Goal: Task Accomplishment & Management: Use online tool/utility

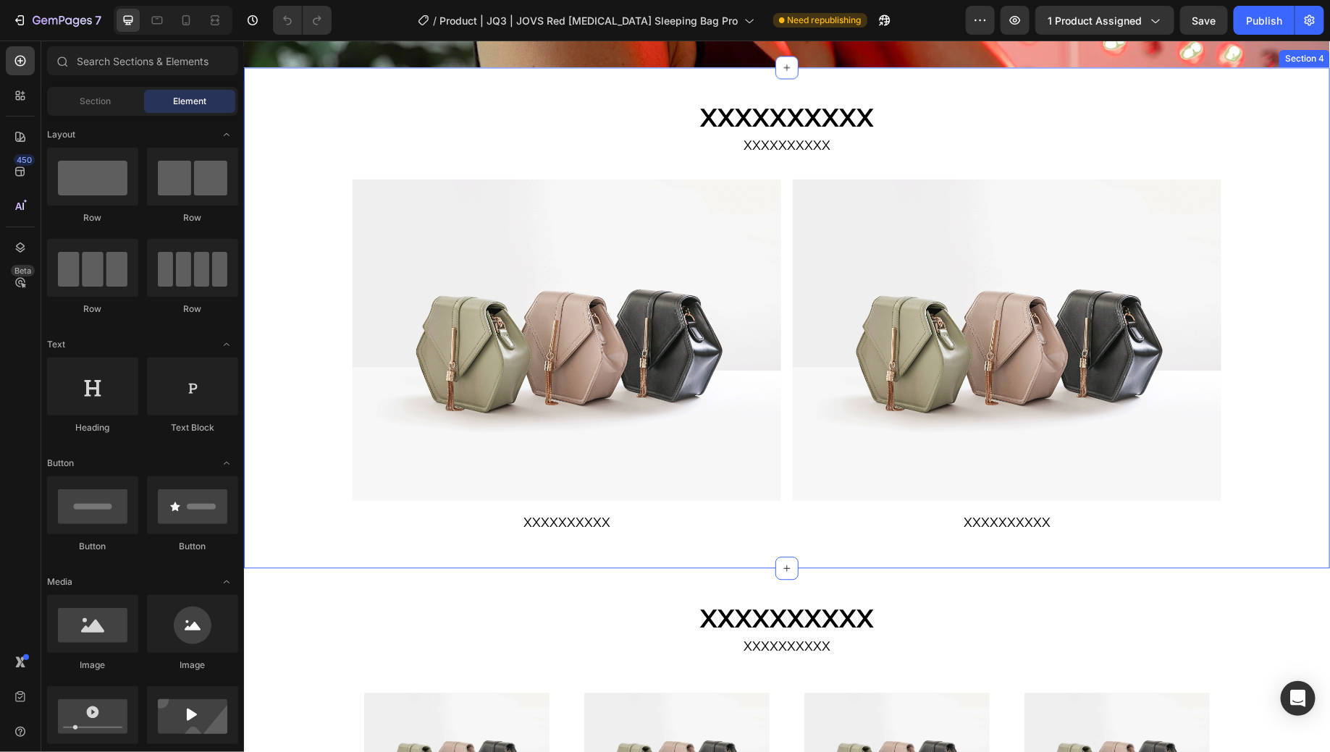
click at [1248, 384] on div "XXXXXXXXXX Heading XXXXXXXXXX Text Block Row Image XXXXXXXXXX Text Block Image …" at bounding box center [786, 317] width 1086 height 455
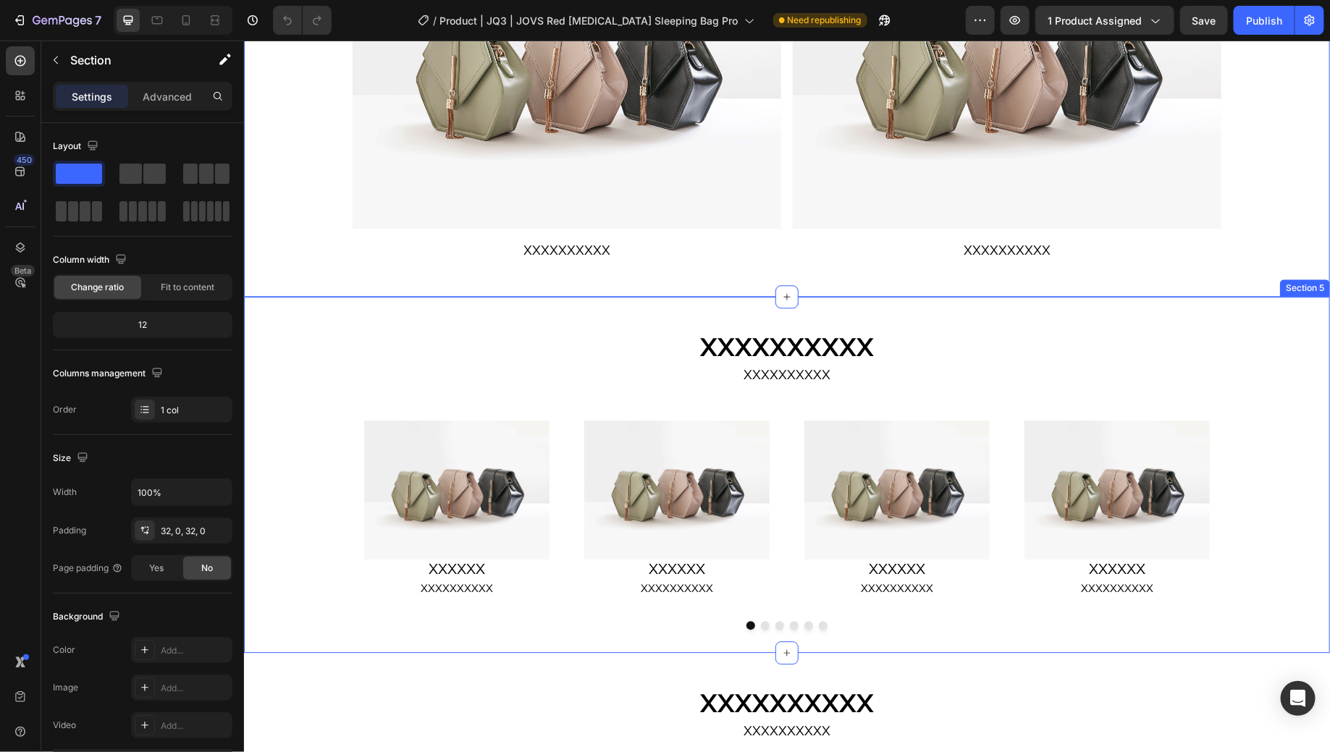
click at [1266, 435] on div "Image XXXXXX Heading XXXXXXXXXX Text Block Row Image XXXXXX Heading XXXXXXXXXX …" at bounding box center [786, 518] width 1086 height 221
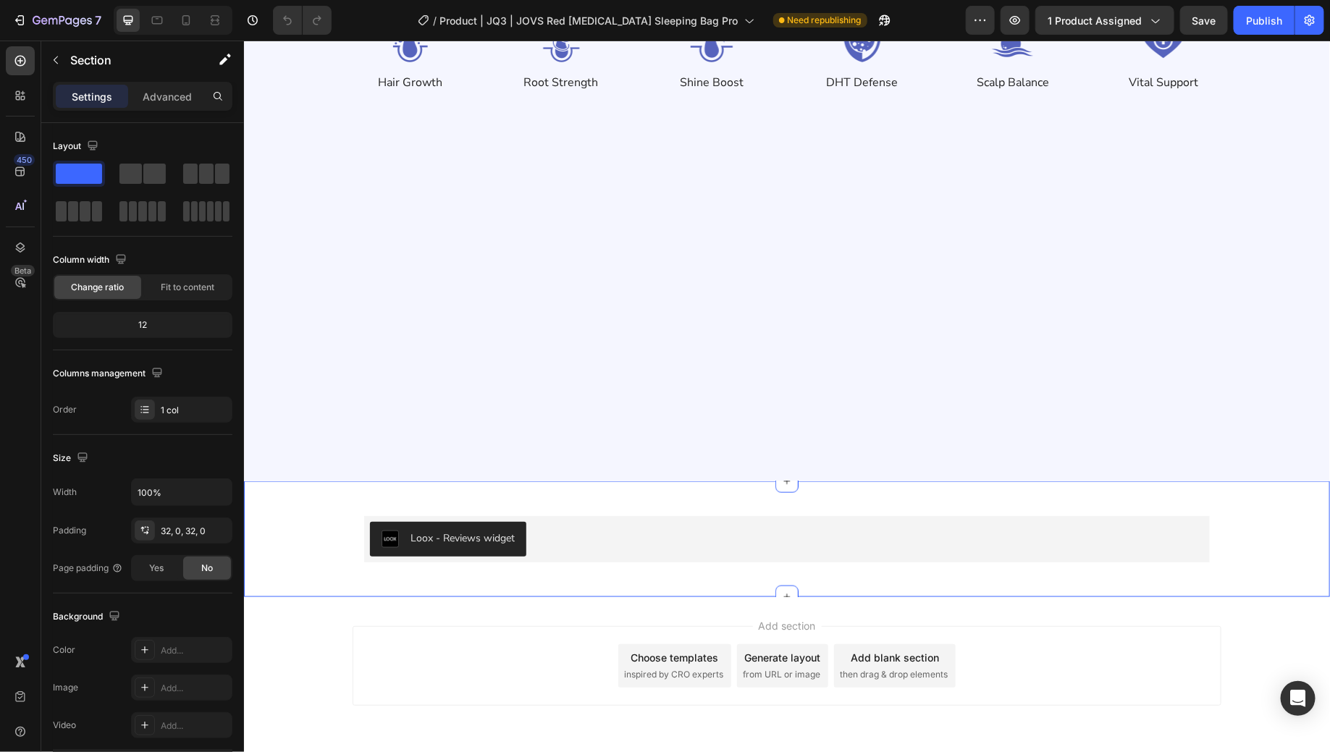
scroll to position [3446, 0]
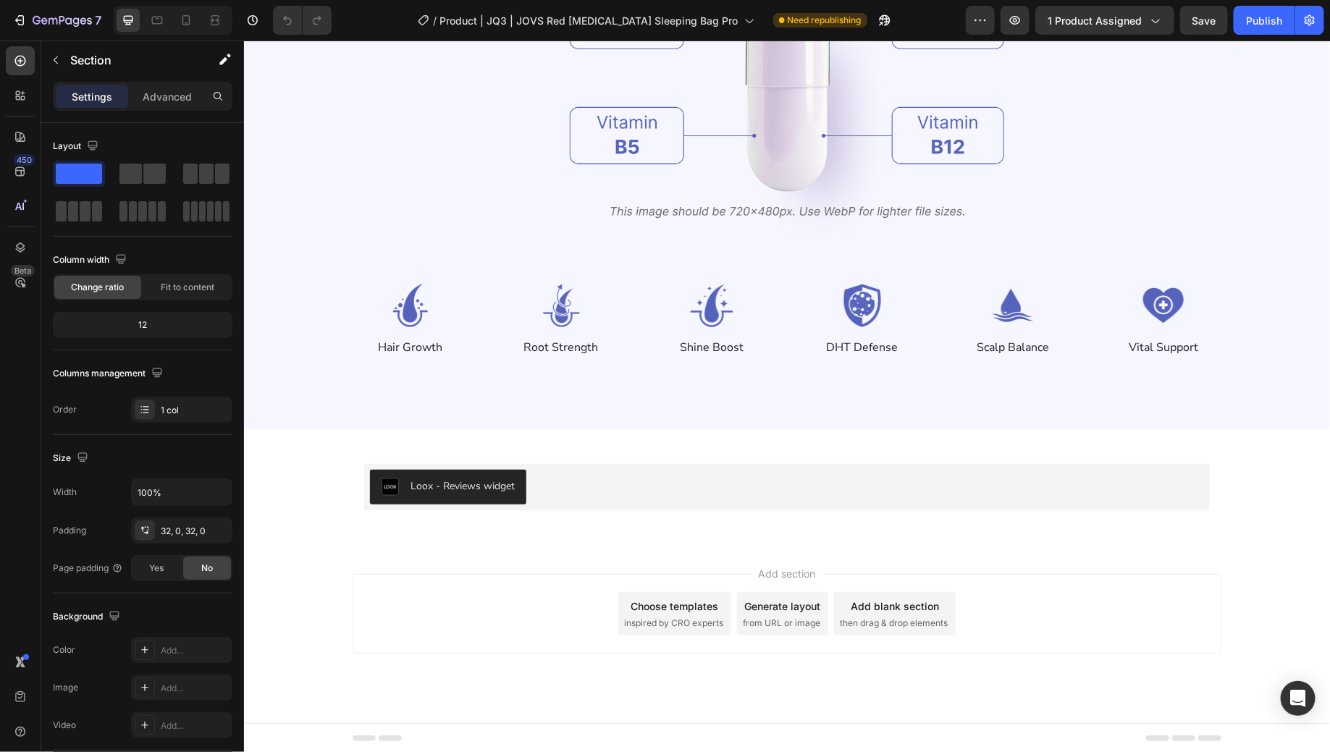
click at [1259, 603] on div "Add section Choose templates inspired by CRO experts Generate layout from URL o…" at bounding box center [786, 634] width 1086 height 178
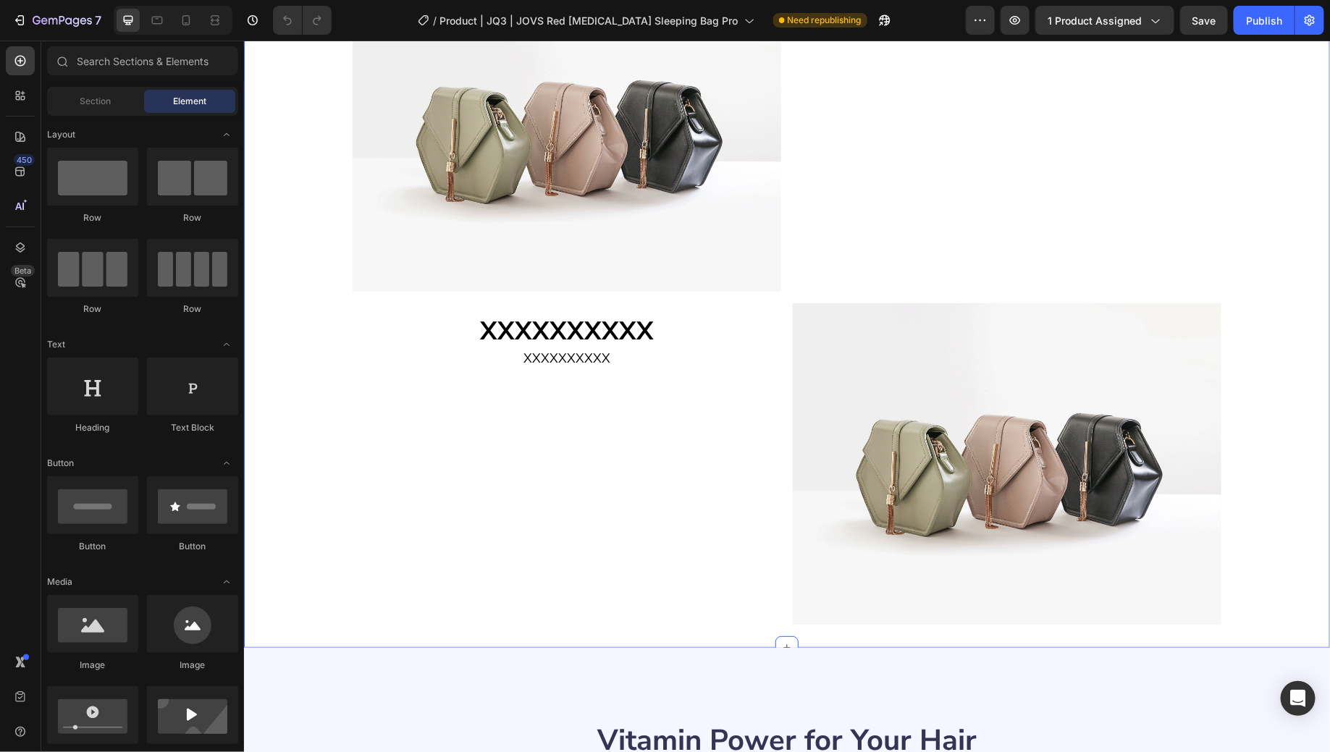
click at [1253, 379] on div "XXXXXXXXXX Heading XXXXXXXXXX Text Block Row Image XXXXXXXXXX Heading XXXXXXXXX…" at bounding box center [786, 253] width 1086 height 744
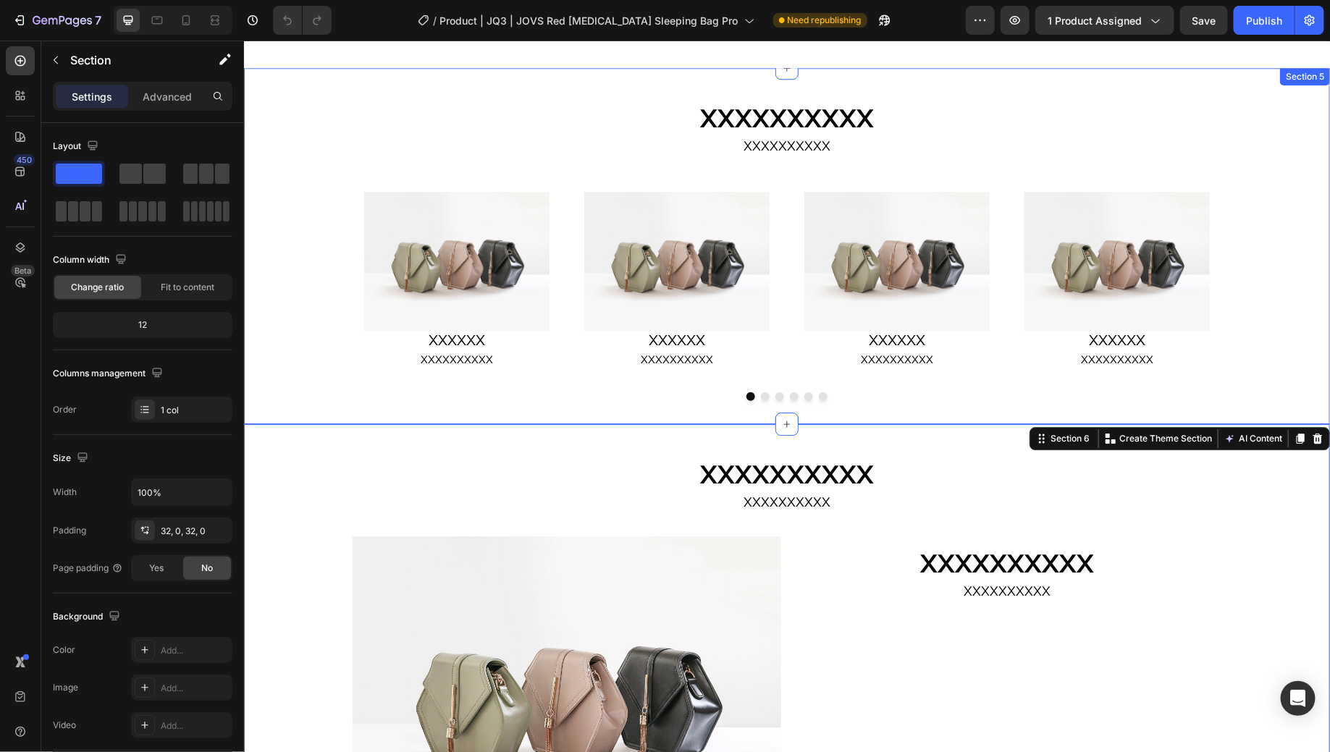
click at [1268, 283] on div "Image XXXXXX Heading XXXXXXXXXX Text Block Row Image XXXXXX Heading XXXXXXXXXX …" at bounding box center [786, 290] width 1086 height 221
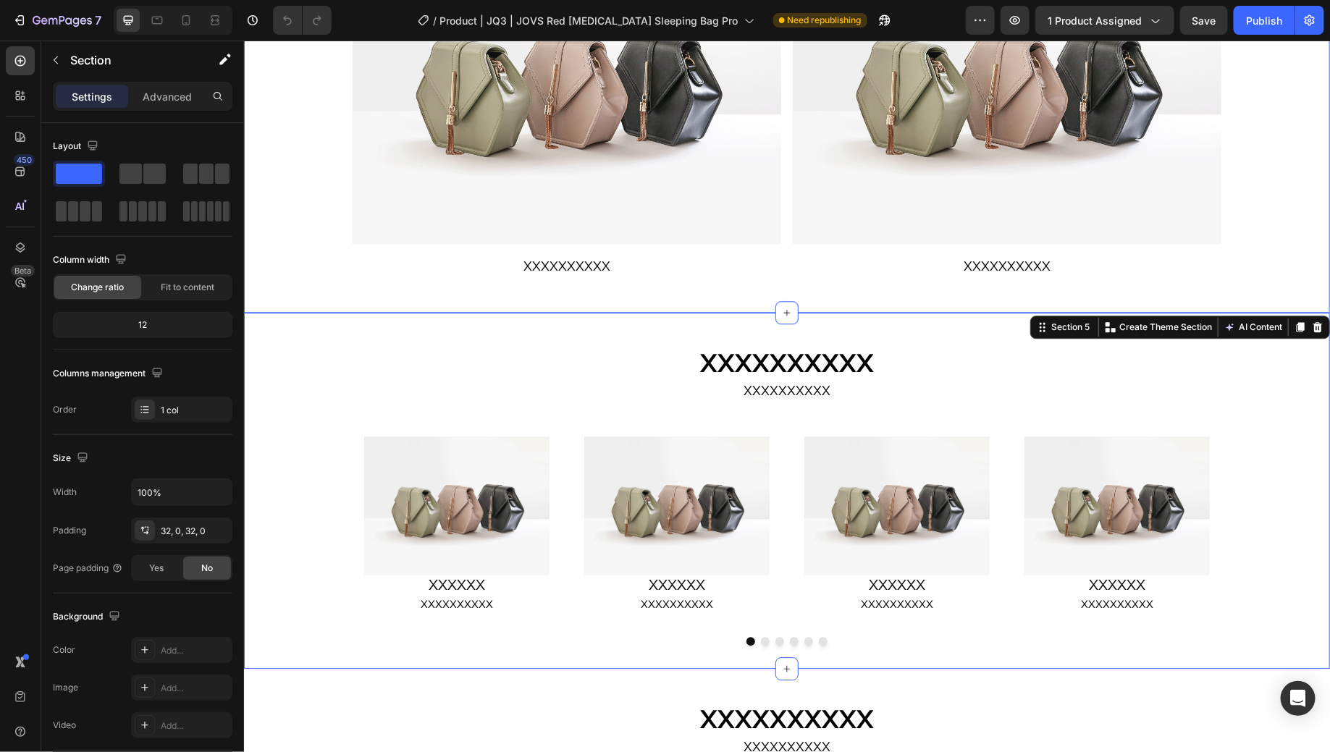
scroll to position [1714, 0]
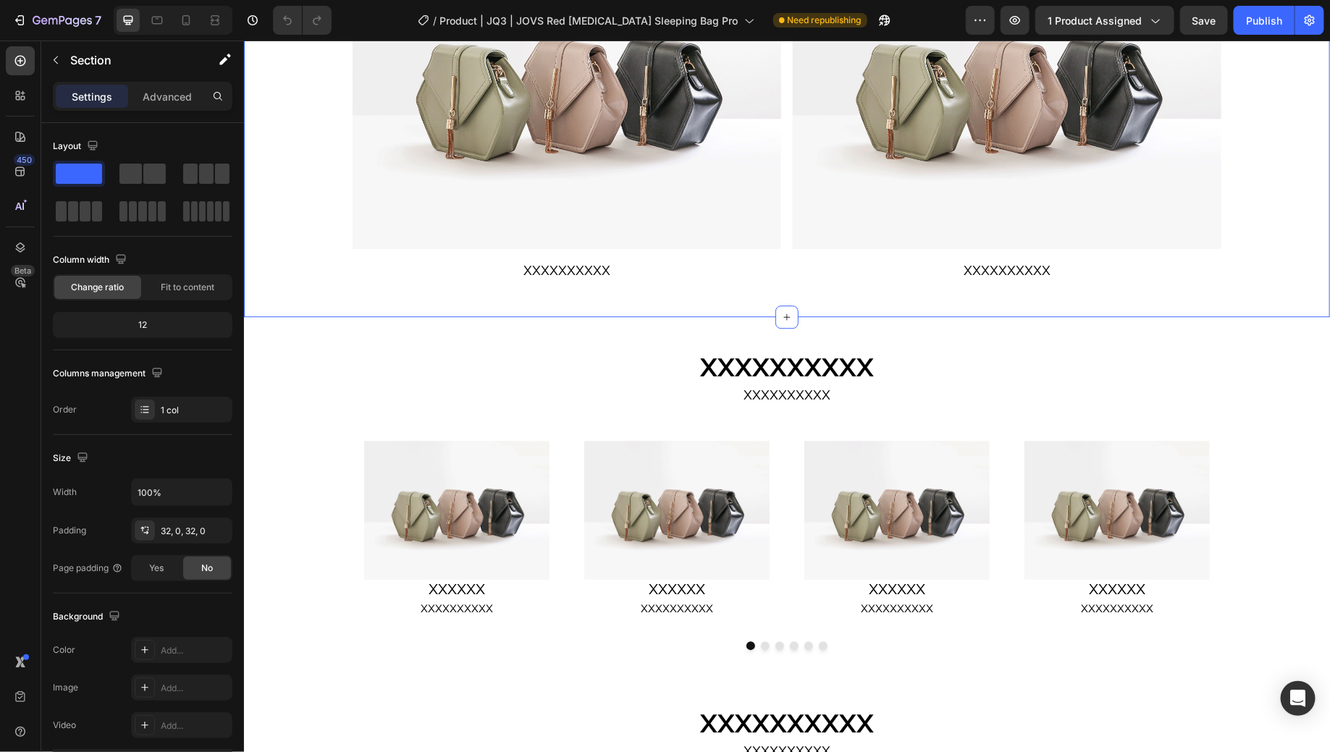
click at [1262, 242] on div "XXXXXXXXXX Heading XXXXXXXXXX Text Block Row Image XXXXXXXXXX Text Block Image …" at bounding box center [786, 65] width 1086 height 455
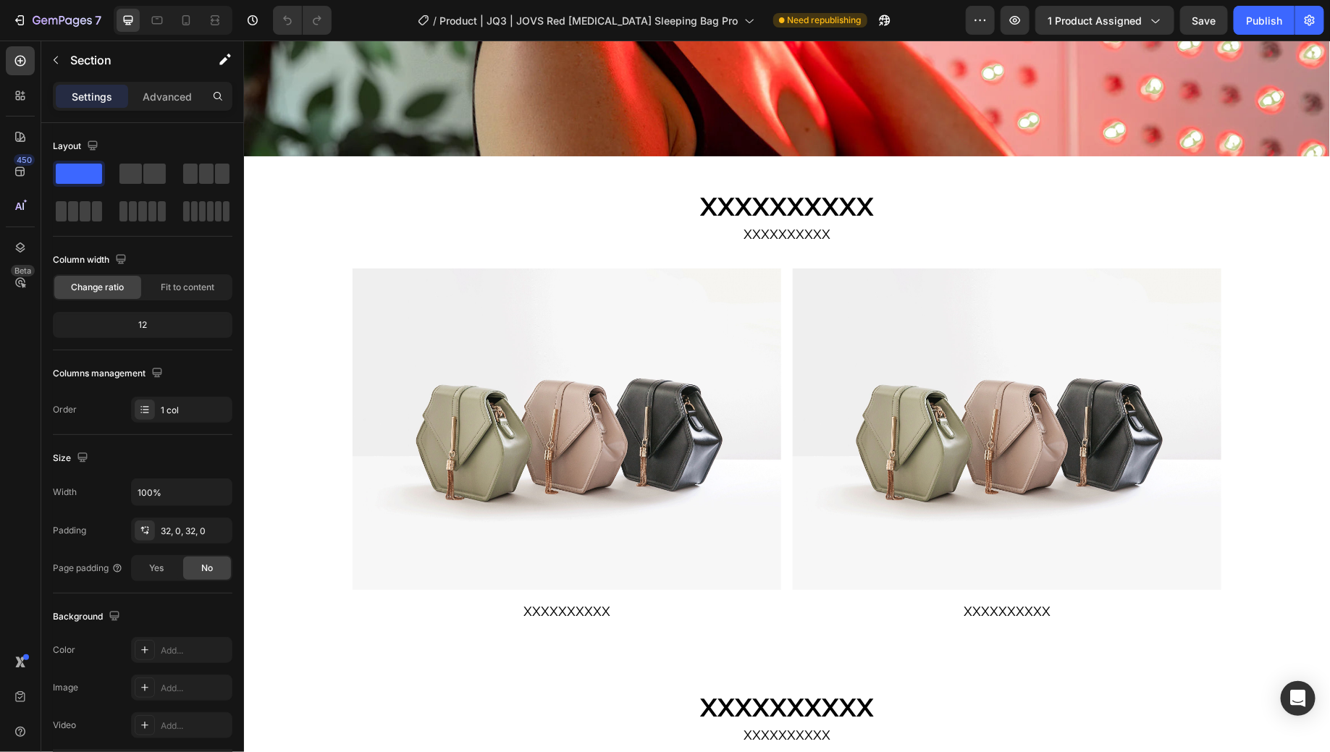
scroll to position [1382, 0]
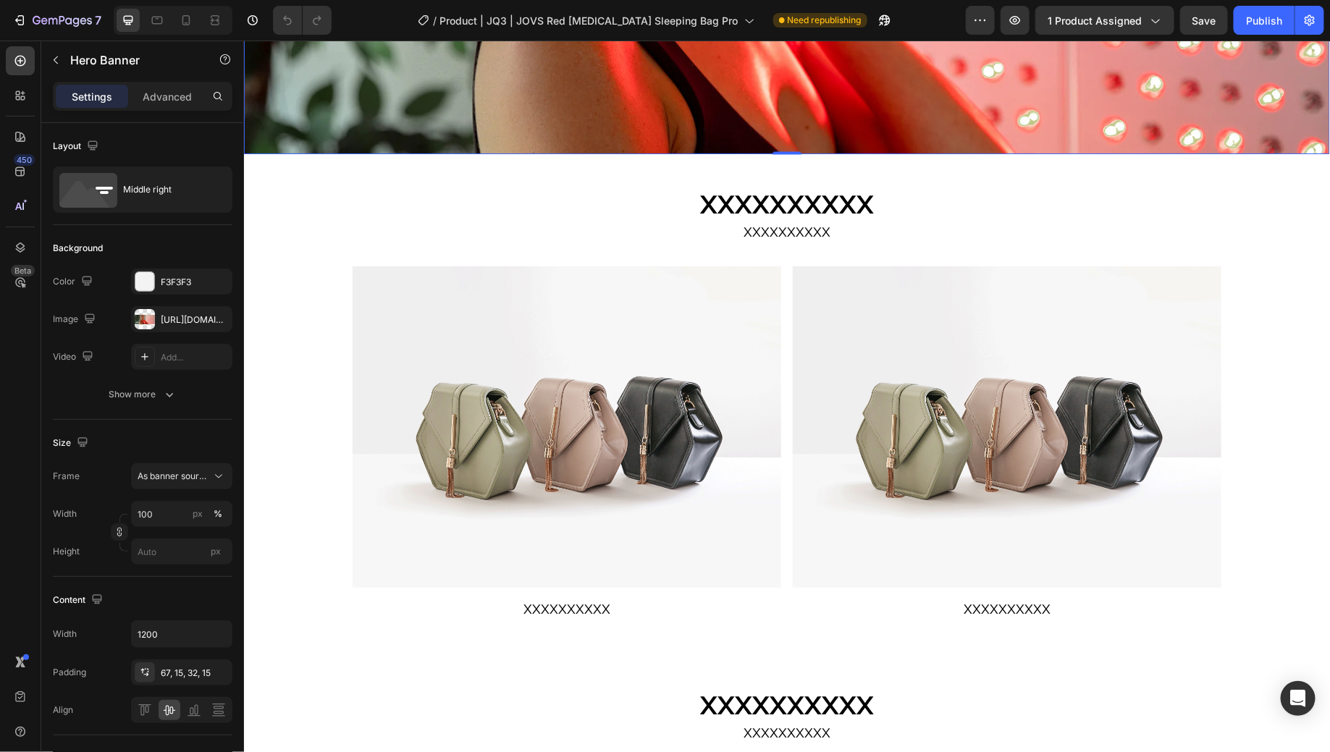
click at [1256, 317] on div "XXXXXXXXXX Heading XXXXXXXXXX Text Block Row Image XXXXXXXXXX Text Block Image …" at bounding box center [786, 404] width 1086 height 455
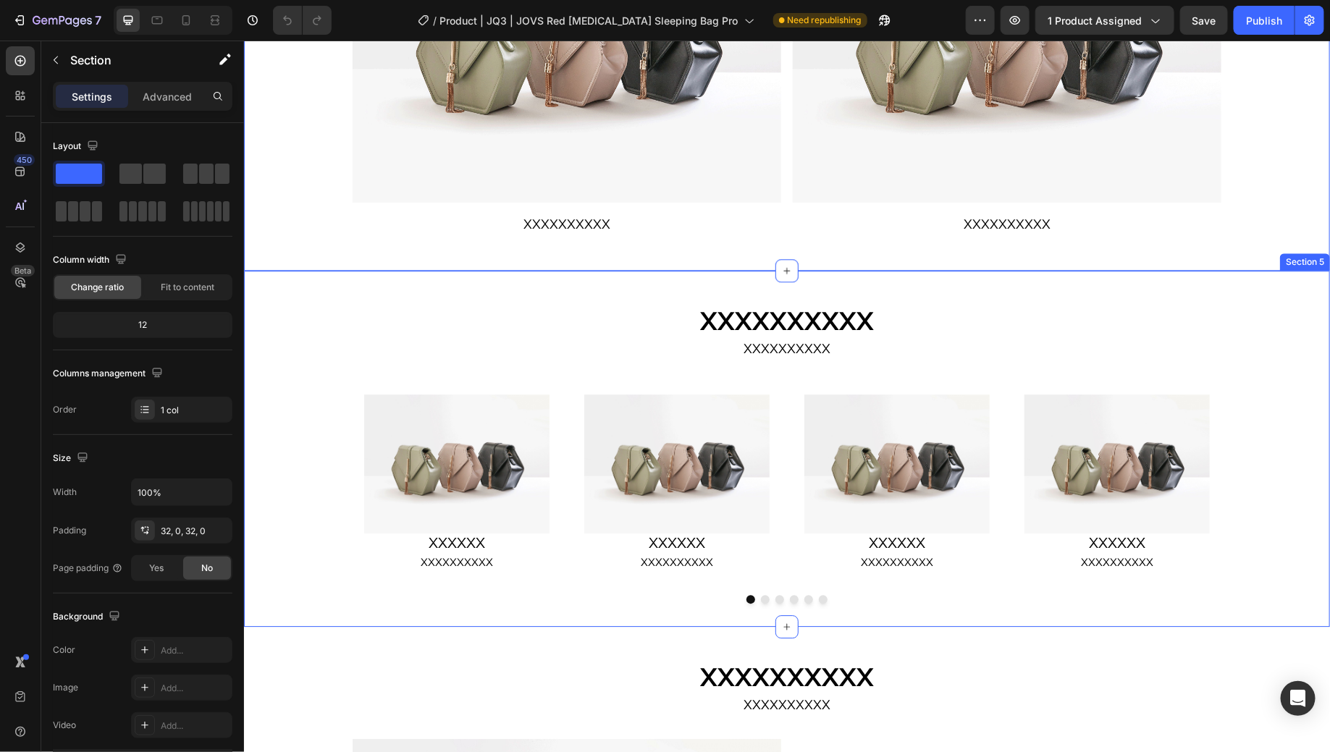
click at [1278, 406] on div "Image XXXXXX Heading XXXXXXXXXX Text Block Row Image XXXXXX Heading XXXXXXXXXX …" at bounding box center [786, 492] width 1086 height 221
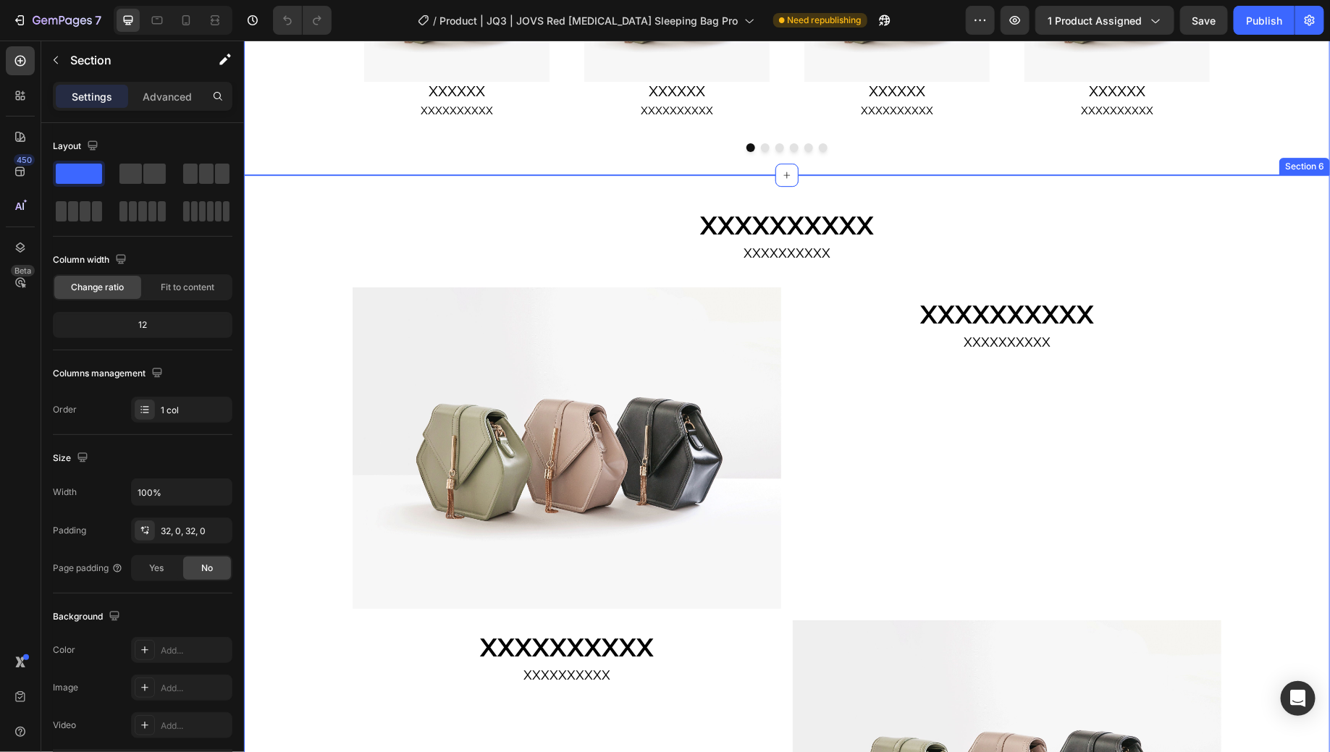
click at [1269, 381] on div "XXXXXXXXXX Heading XXXXXXXXXX Text Block Row Image XXXXXXXXXX Heading XXXXXXXXX…" at bounding box center [786, 570] width 1086 height 744
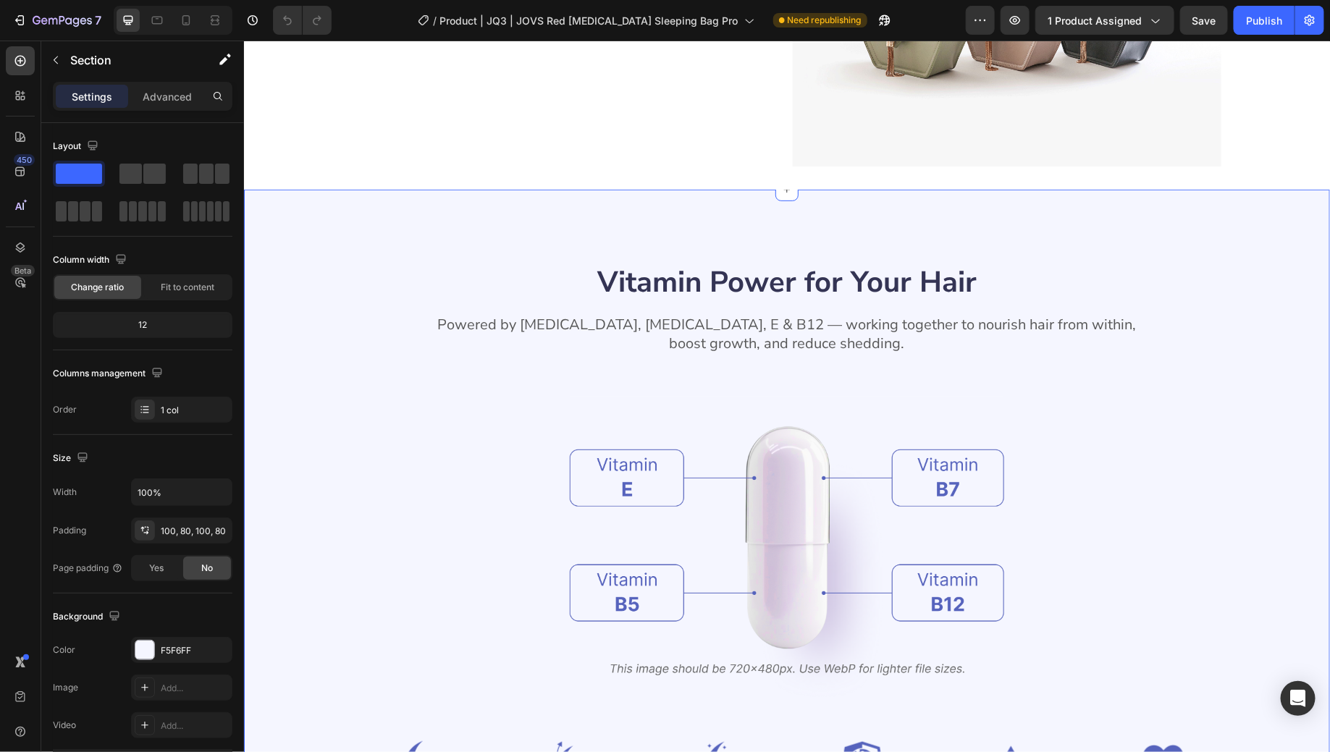
click at [1269, 383] on div "Vitamin Power for Your Hair Heading Powered by [MEDICAL_DATA], [MEDICAL_DATA], …" at bounding box center [786, 537] width 1086 height 697
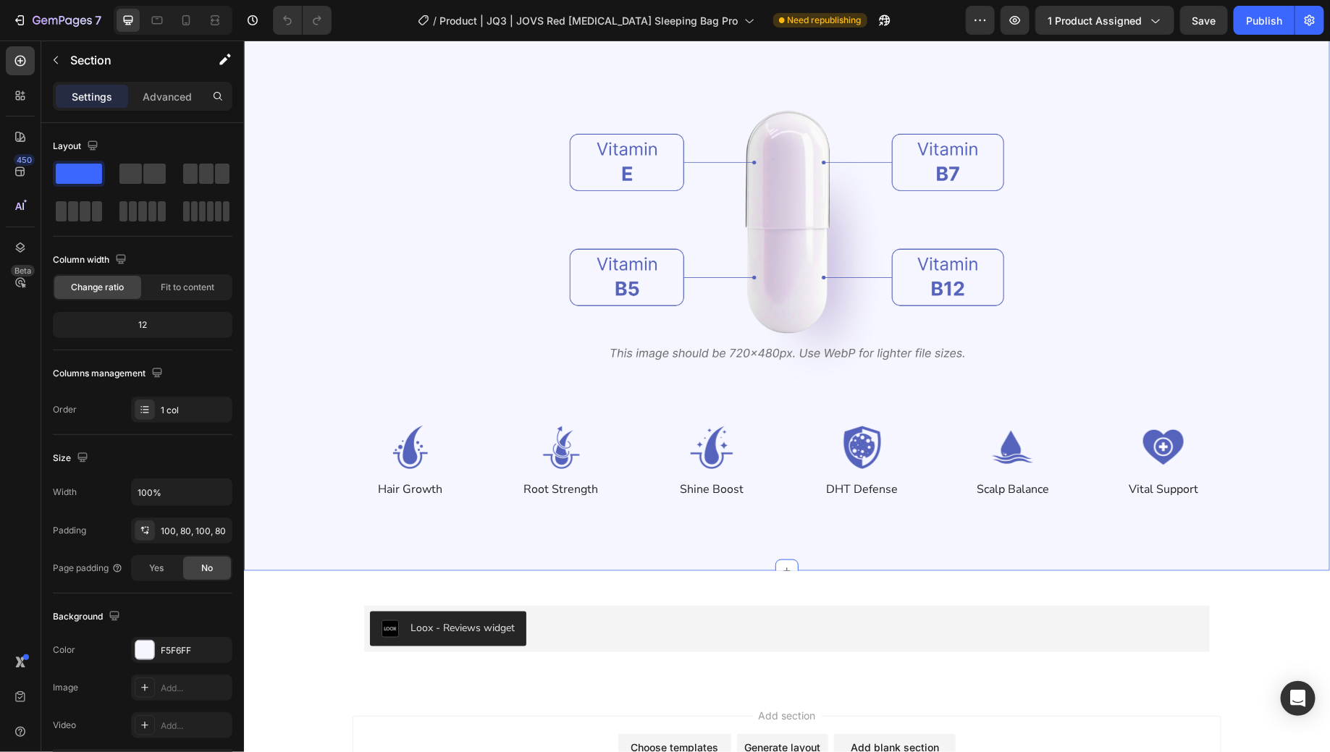
scroll to position [3446, 0]
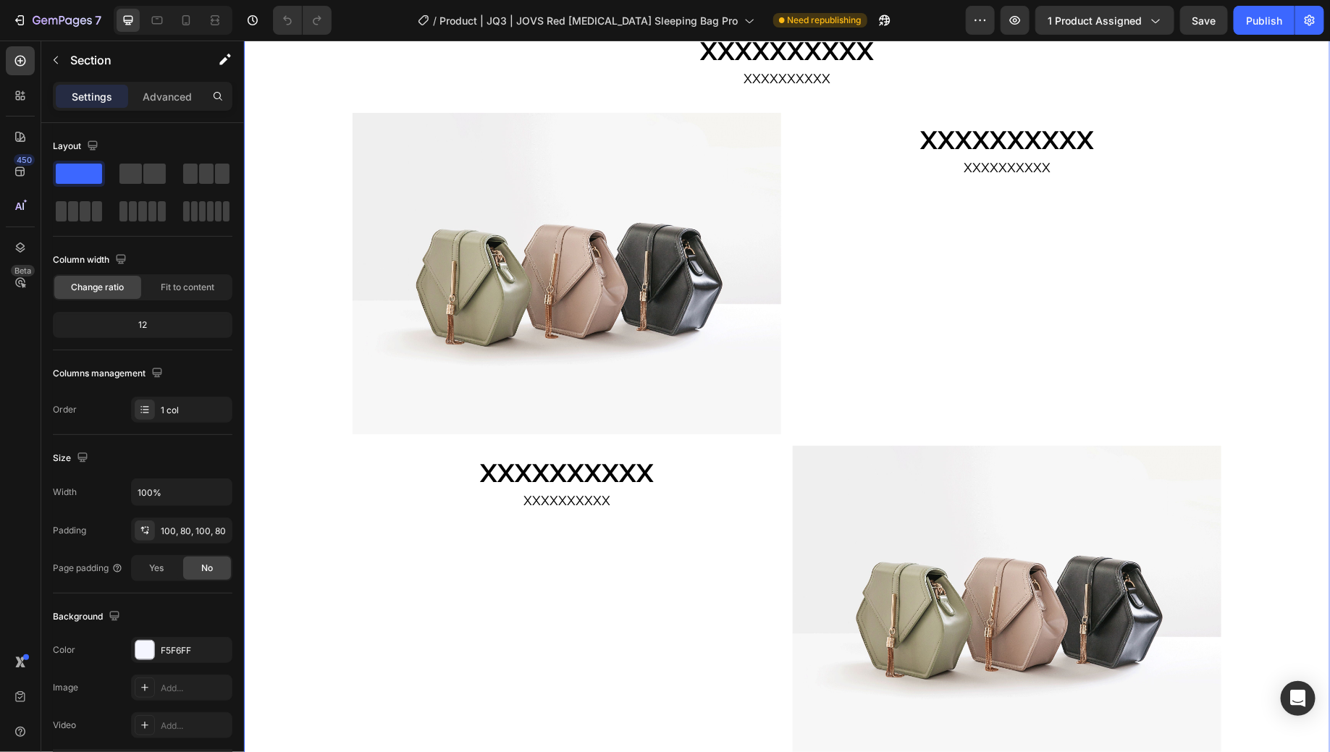
click at [1257, 253] on div "XXXXXXXXXX Heading XXXXXXXXXX Text Block Row Image XXXXXXXXXX Heading XXXXXXXXX…" at bounding box center [786, 395] width 1086 height 744
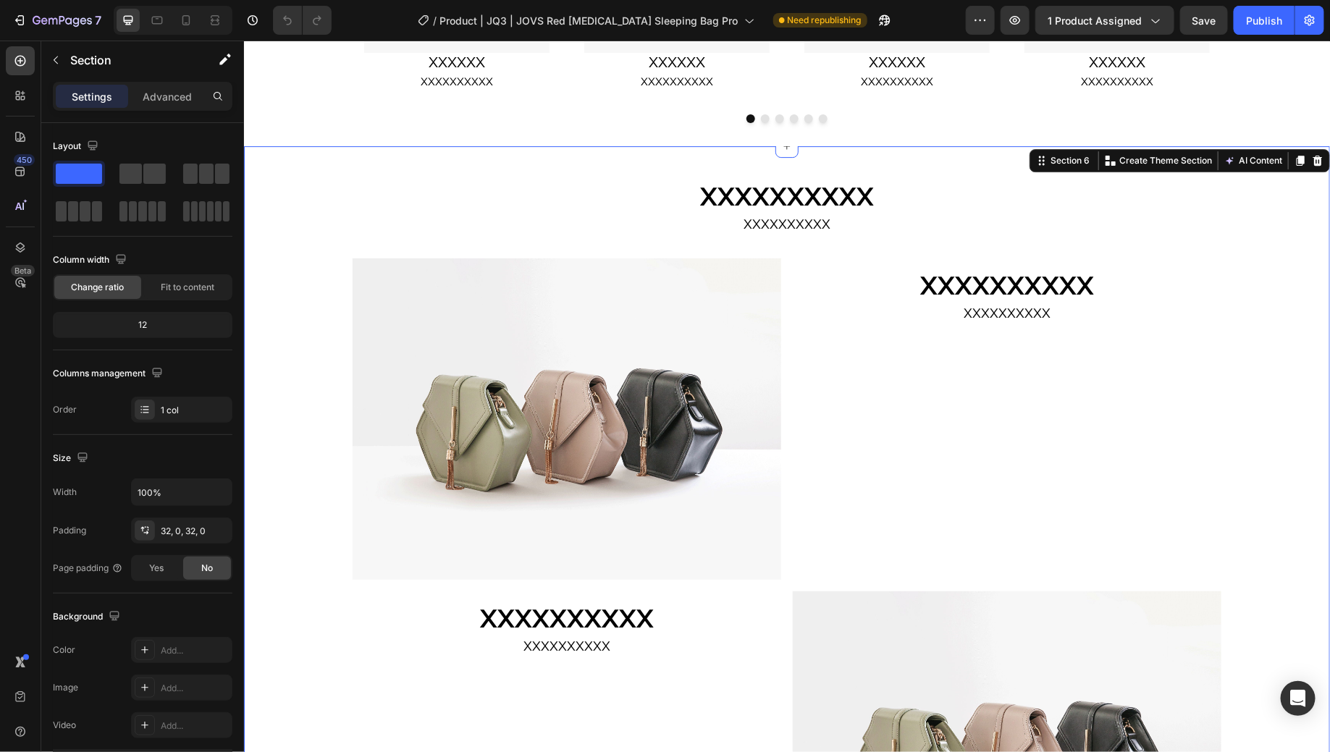
scroll to position [2238, 0]
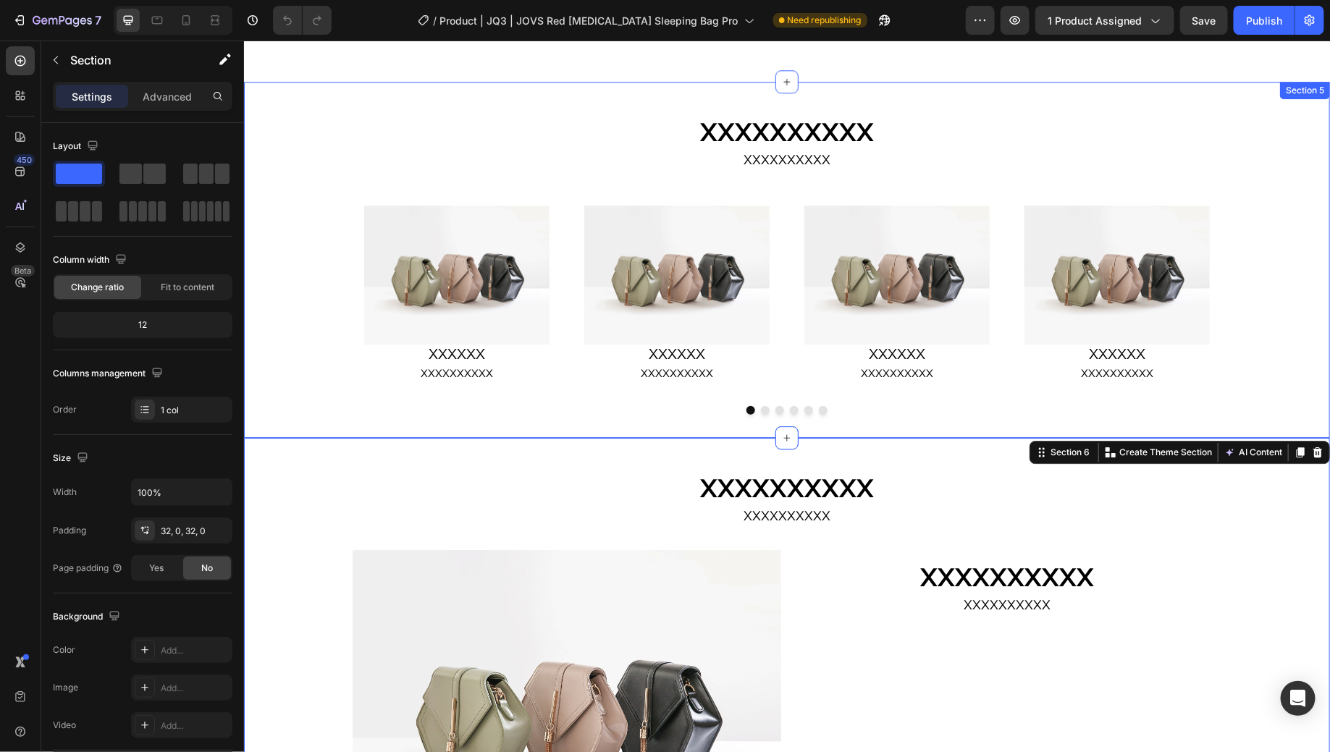
click at [1250, 254] on div "Image XXXXXX Heading XXXXXXXXXX Text Block Row Image XXXXXX Heading XXXXXXXXXX …" at bounding box center [786, 303] width 1086 height 221
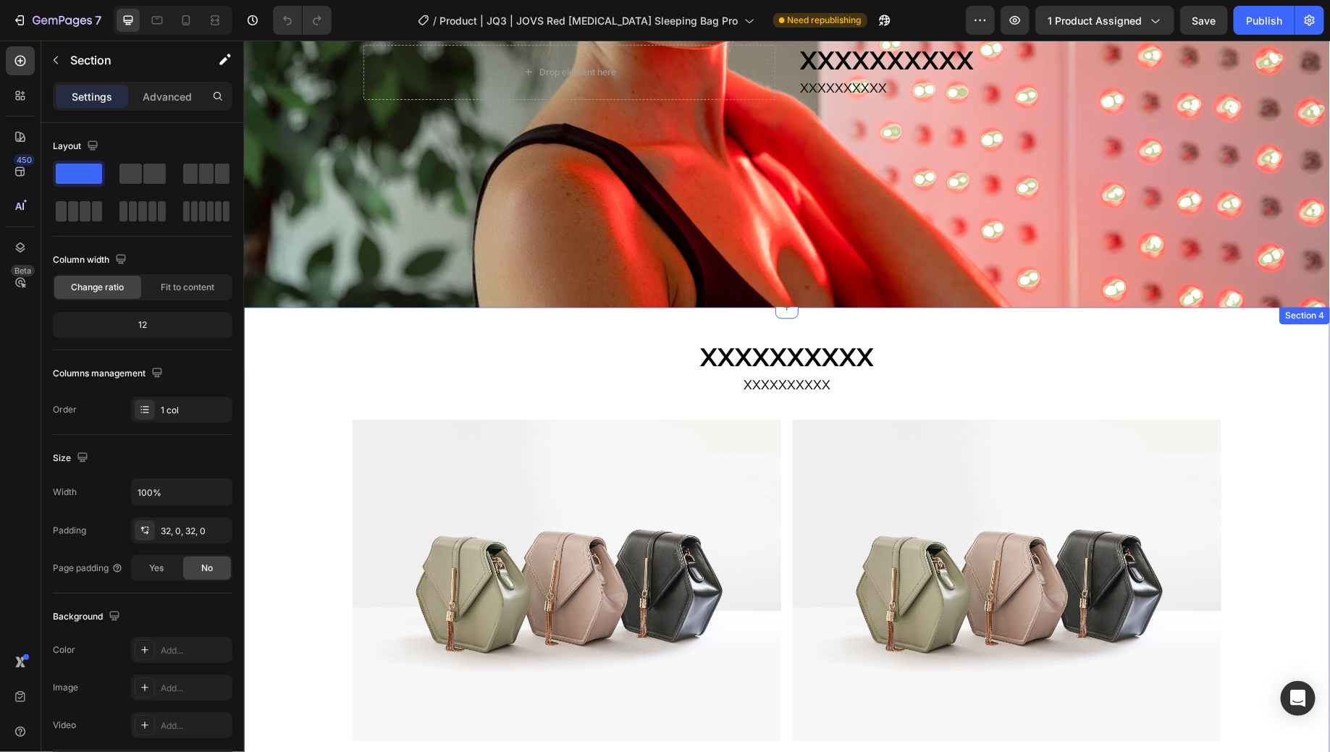
click at [1254, 328] on div "XXXXXXXXXX Heading XXXXXXXXXX Text Block Row Image XXXXXXXXXX Text Block Image …" at bounding box center [786, 557] width 1086 height 501
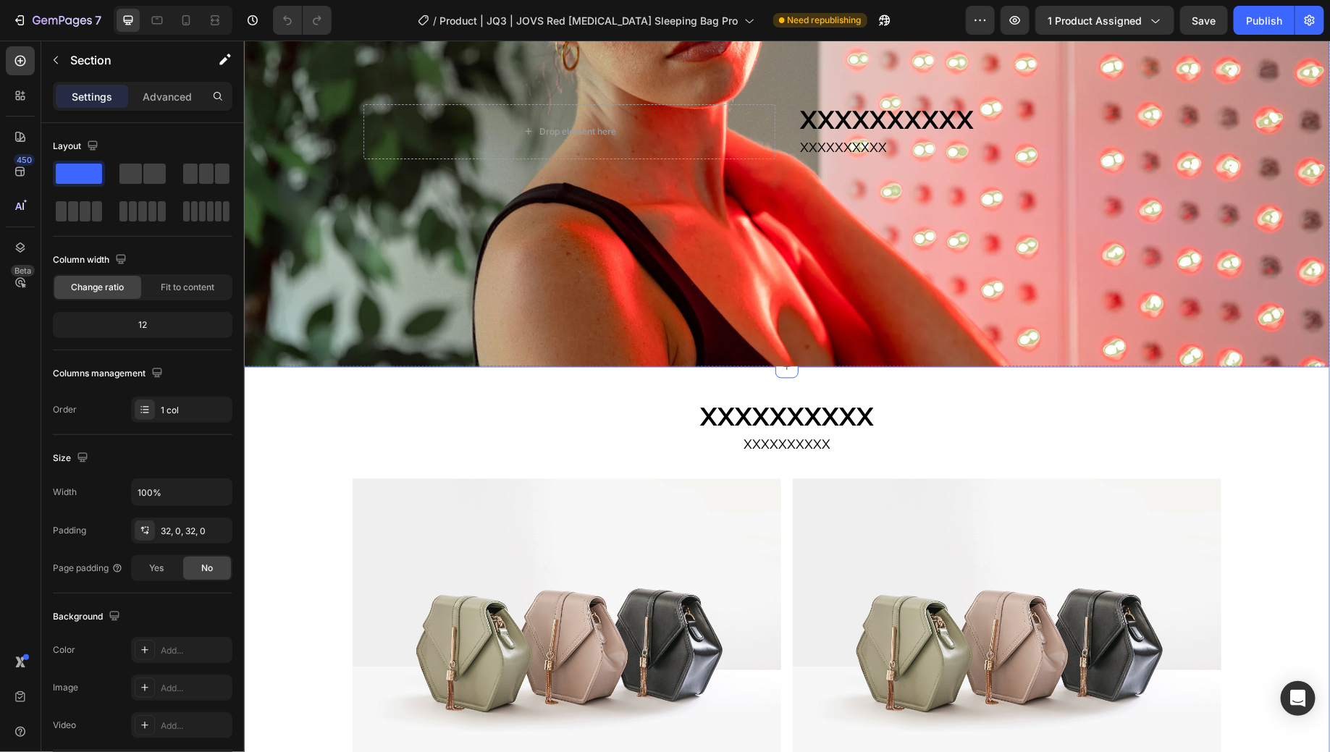
click at [1248, 231] on div "Background Image" at bounding box center [786, 118] width 1086 height 509
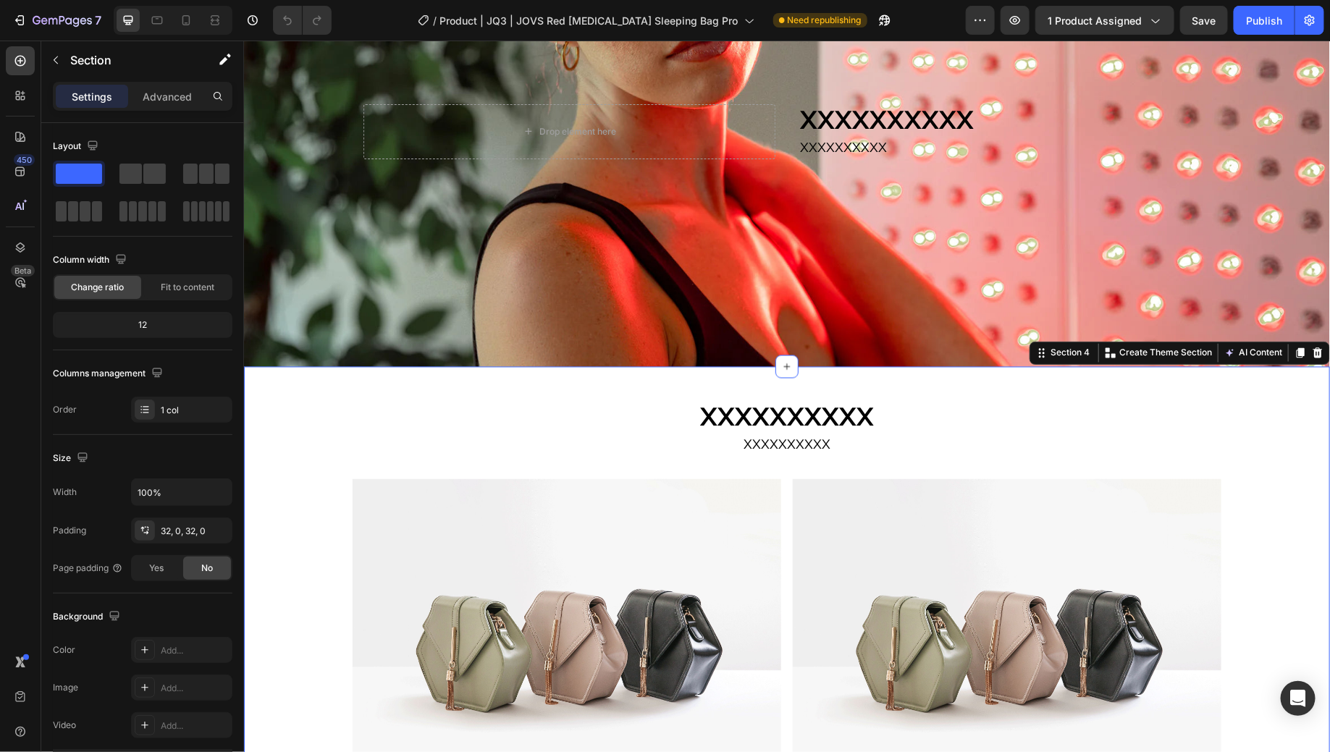
click at [1240, 479] on div "XXXXXXXXXX Heading XXXXXXXXXX Text Block Row Image XXXXXXXXXX Text Block Image …" at bounding box center [786, 617] width 1086 height 455
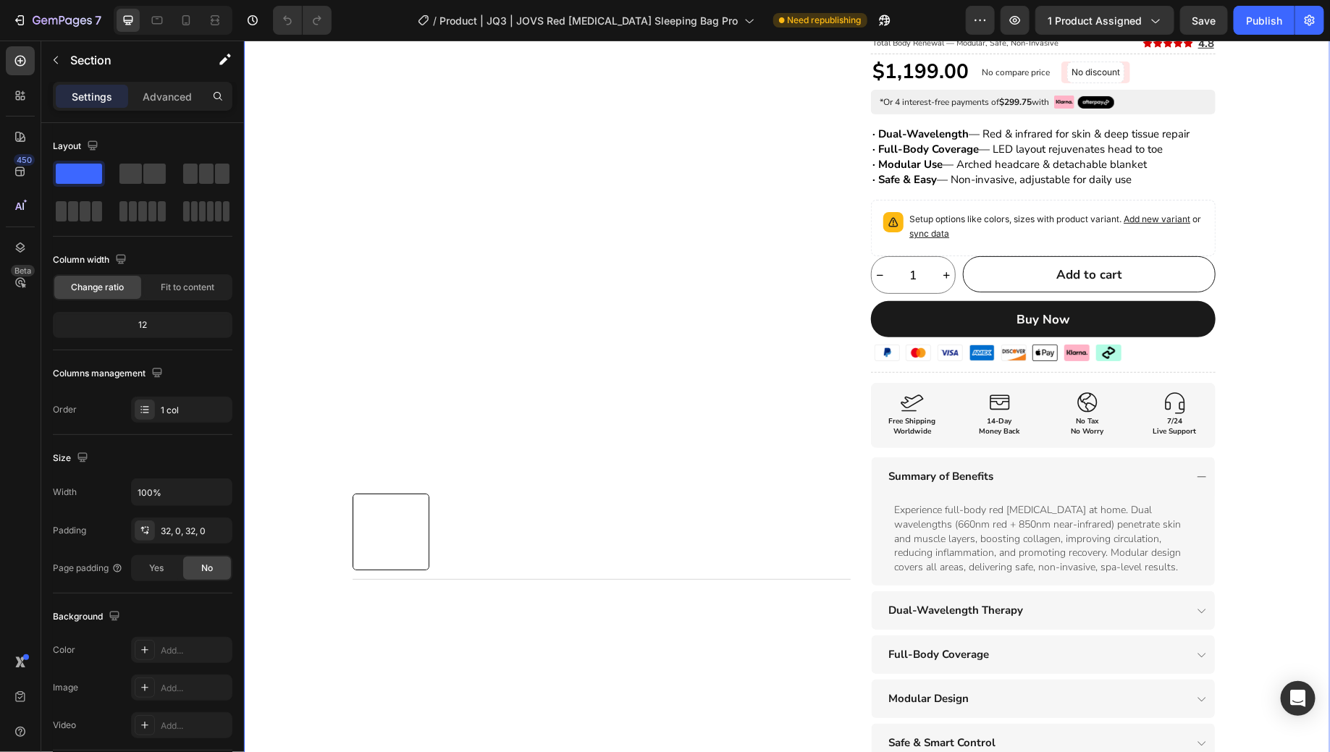
scroll to position [0, 0]
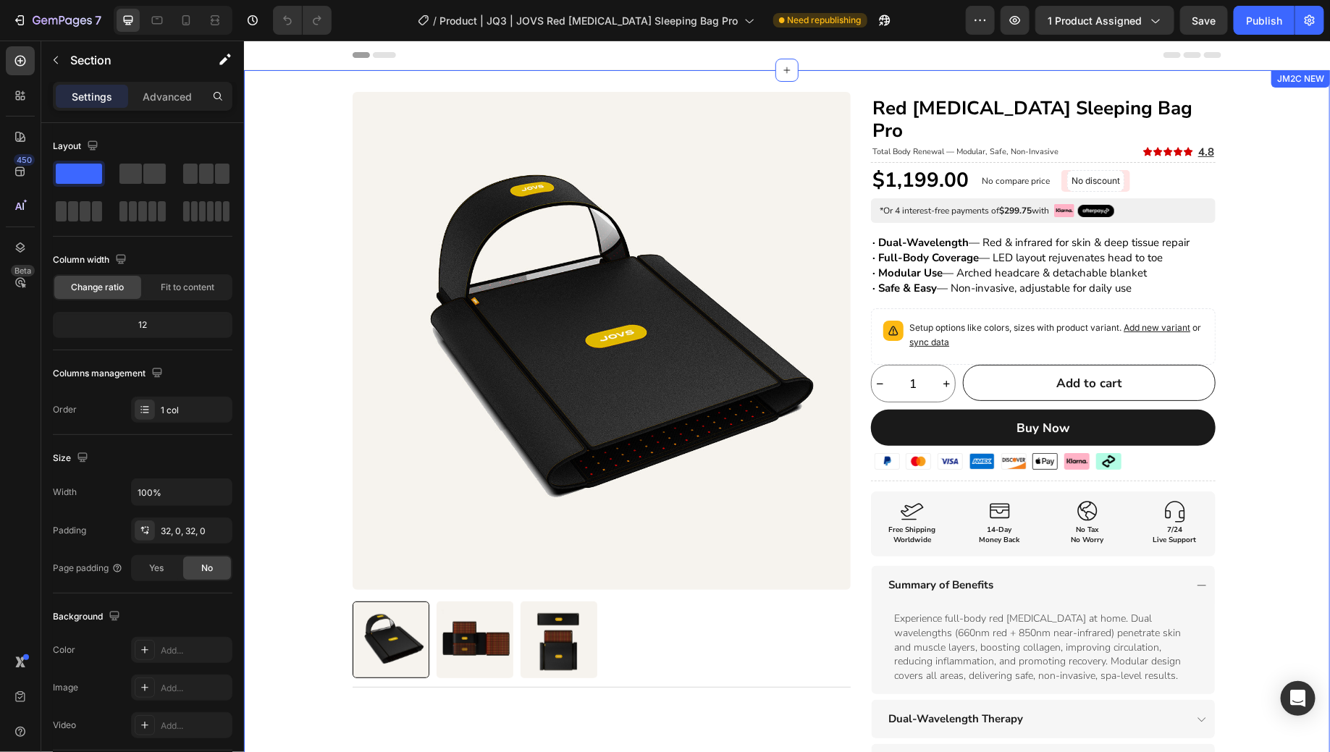
click at [1264, 450] on div "Product Images Title Line Row Red [MEDICAL_DATA] Sleeping Bag Pro Heading Total…" at bounding box center [786, 561] width 1086 height 940
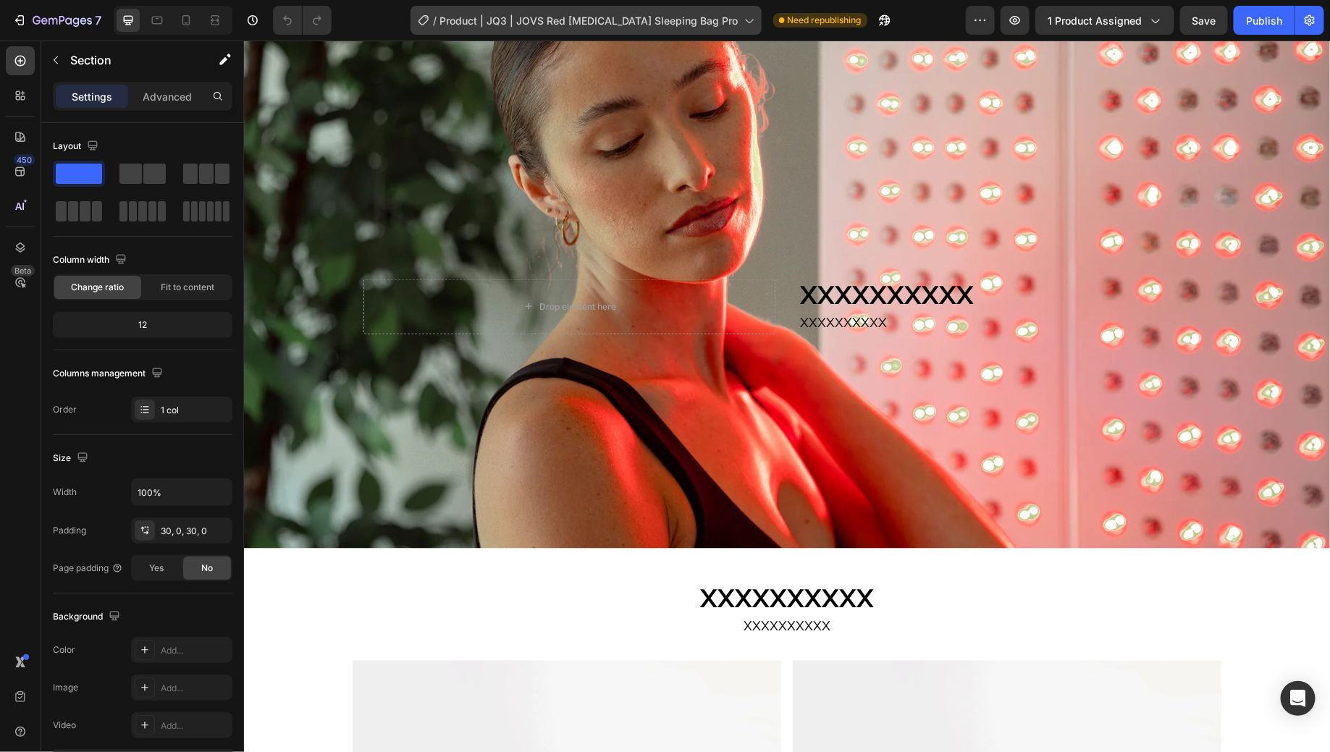
scroll to position [917, 0]
